Goal: Task Accomplishment & Management: Use online tool/utility

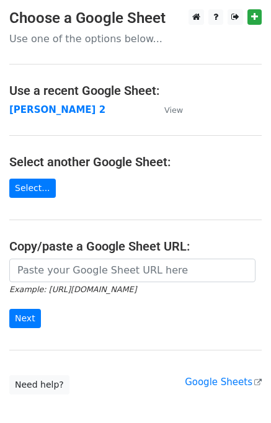
click at [35, 278] on input "url" at bounding box center [132, 271] width 246 height 24
type input "https://docs.google.com/spreadsheets/d/1ZDlVQjaDibfPTpoRrnWj8pjn7YSOO7xEi0WZbgJ…"
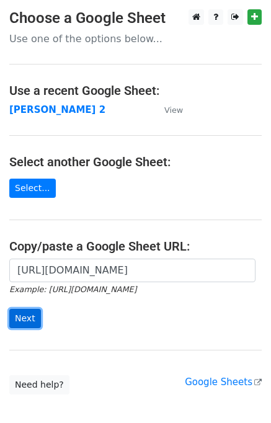
click at [15, 316] on input "Next" at bounding box center [25, 318] width 32 height 19
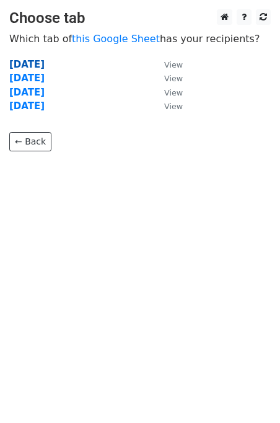
click at [42, 64] on strong "Tuesday" at bounding box center [26, 64] width 35 height 11
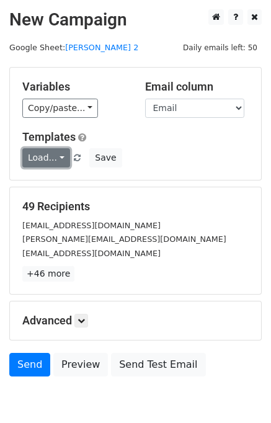
click at [43, 149] on link "Load..." at bounding box center [46, 157] width 48 height 19
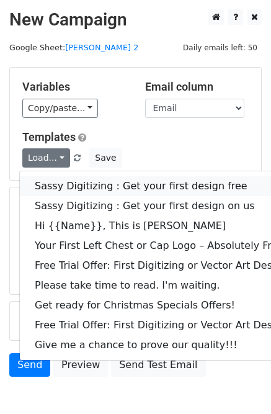
click at [75, 184] on link "Sassy Digitizing : Get your first design free" at bounding box center [178, 186] width 317 height 20
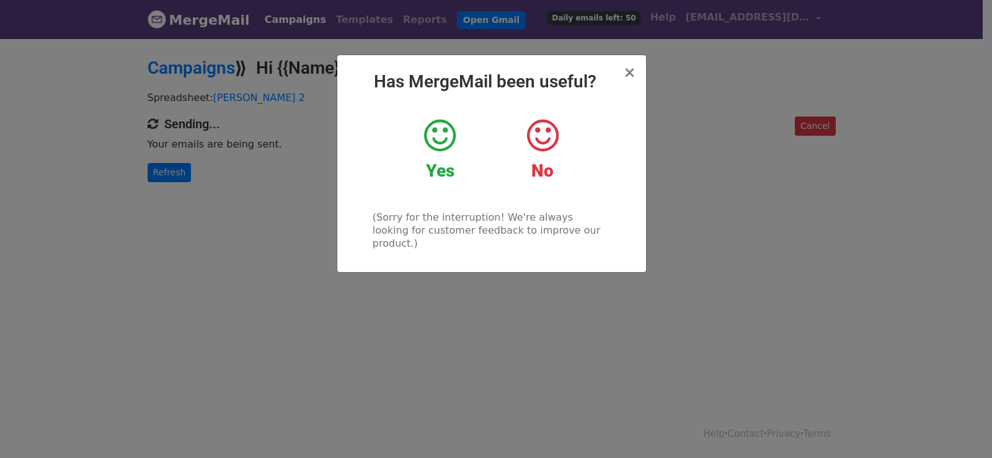
click at [170, 182] on div "× Has MergeMail been useful? Yes No (Sorry for the interruption! We're always l…" at bounding box center [496, 247] width 992 height 421
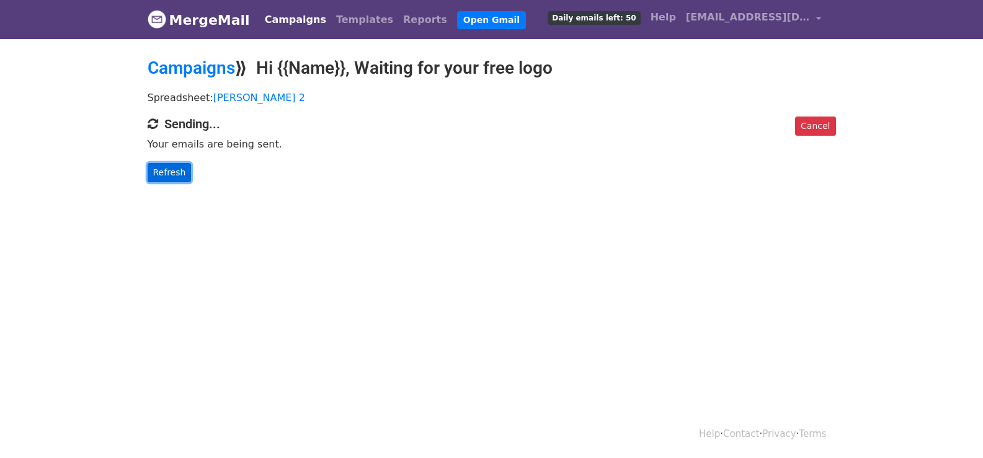
click at [170, 179] on link "Refresh" at bounding box center [170, 172] width 44 height 19
